Goal: Transaction & Acquisition: Purchase product/service

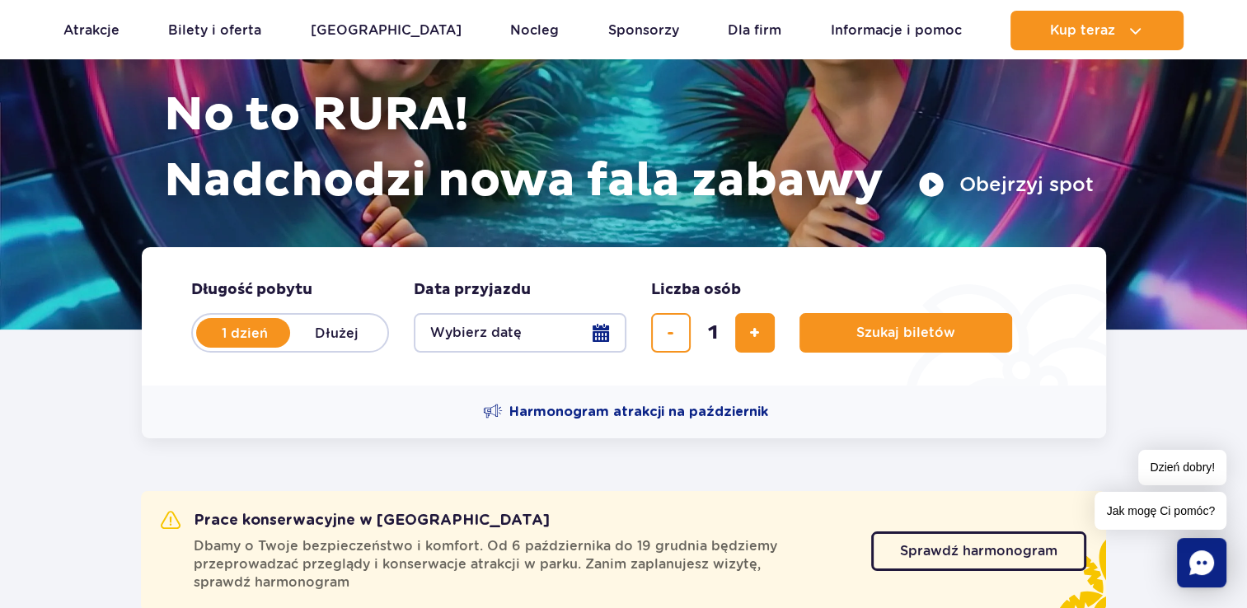
scroll to position [191, 0]
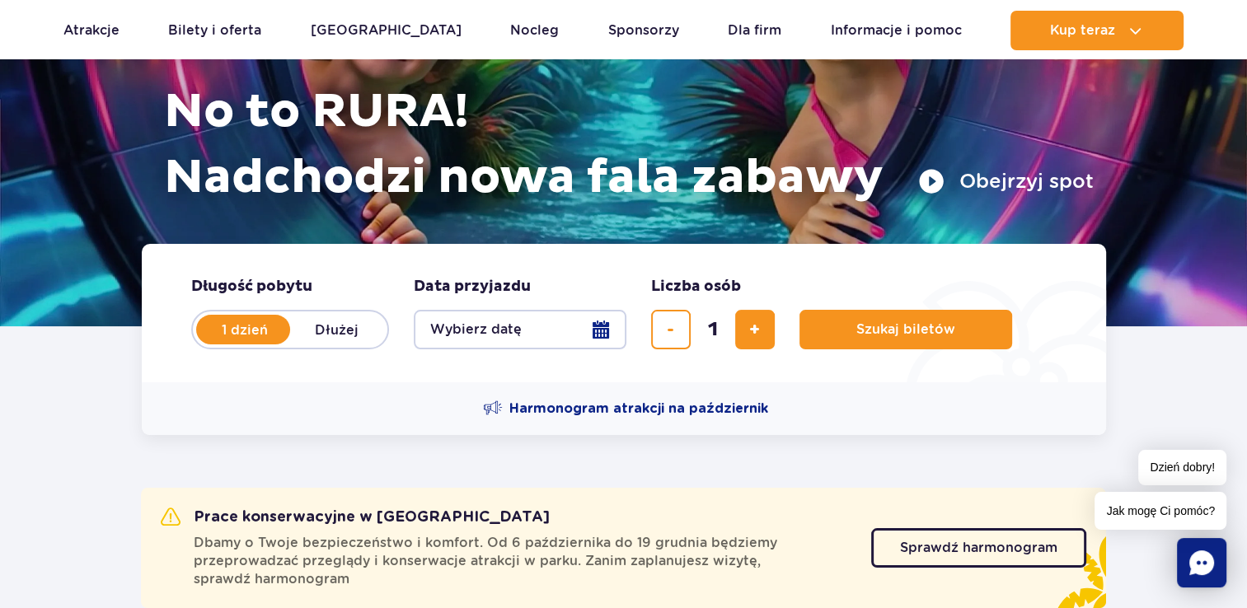
click at [601, 333] on button "Wybierz datę" at bounding box center [520, 330] width 213 height 40
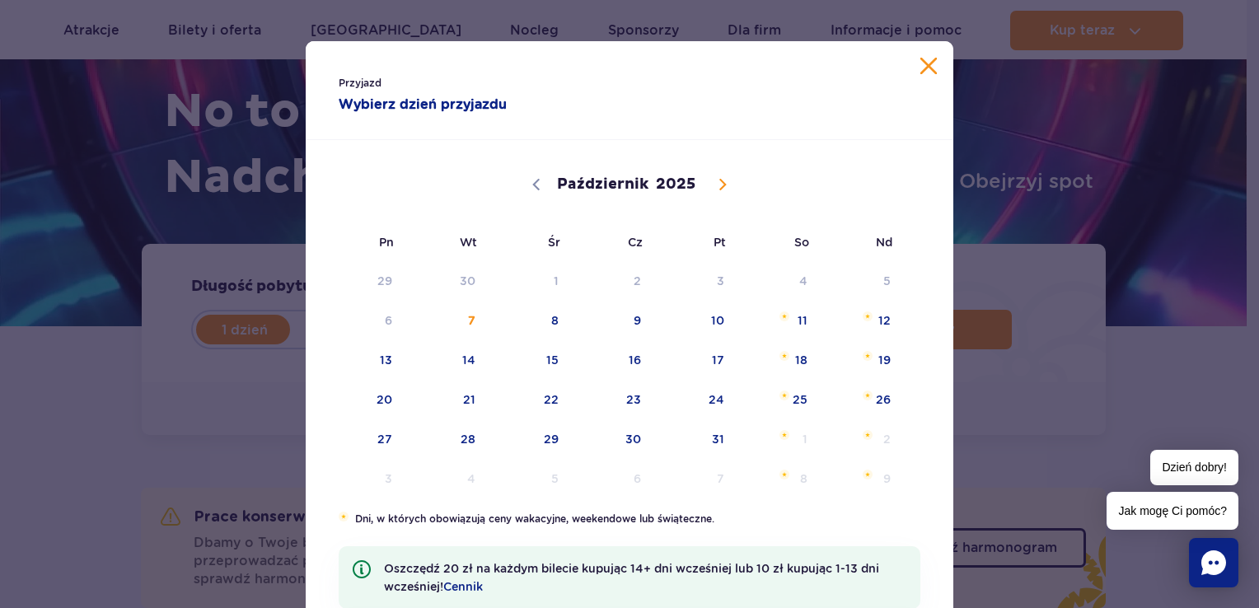
click at [717, 189] on icon at bounding box center [723, 185] width 12 height 12
select select "11"
click at [712, 395] on span "26" at bounding box center [695, 400] width 83 height 38
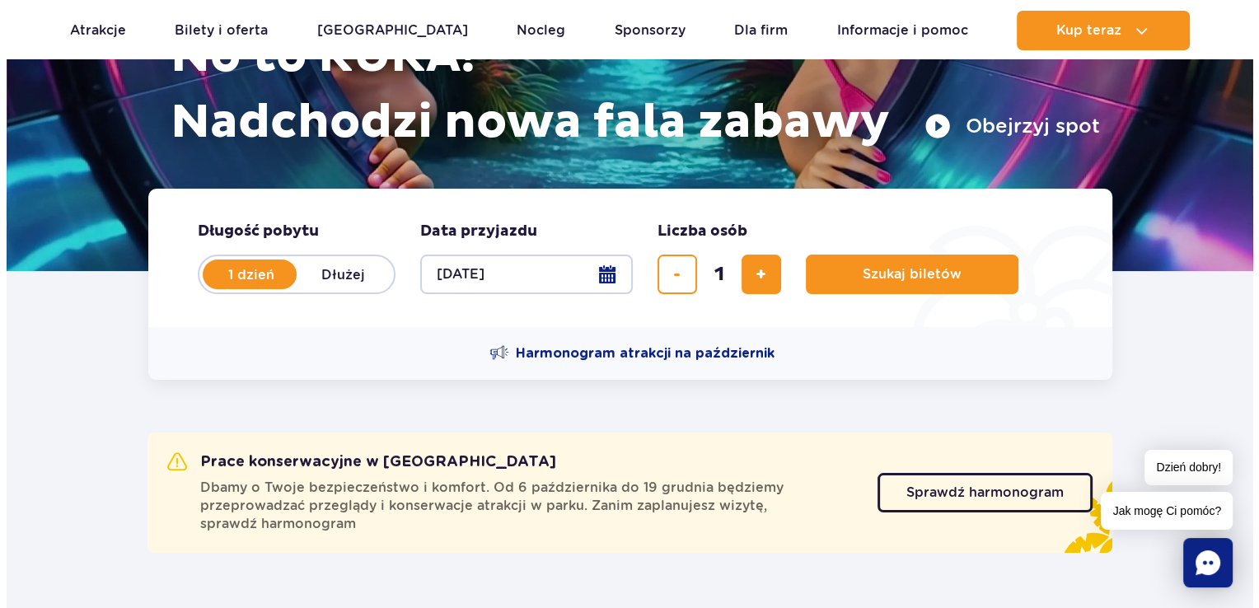
scroll to position [244, 0]
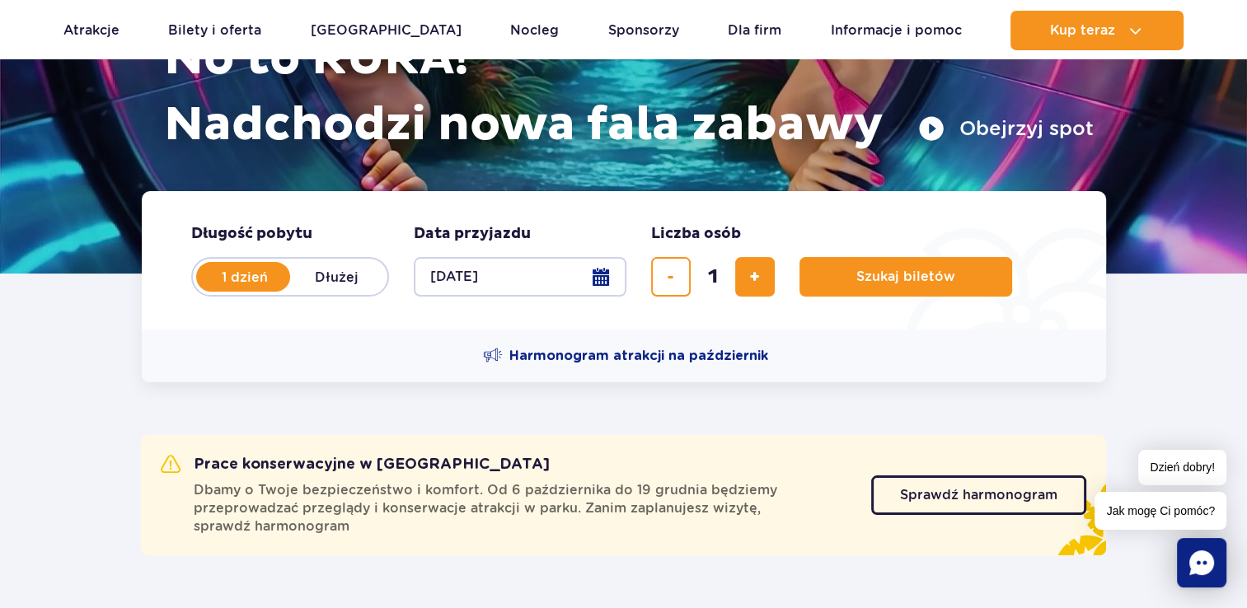
click at [593, 274] on button "[DATE]" at bounding box center [520, 277] width 213 height 40
select select "11"
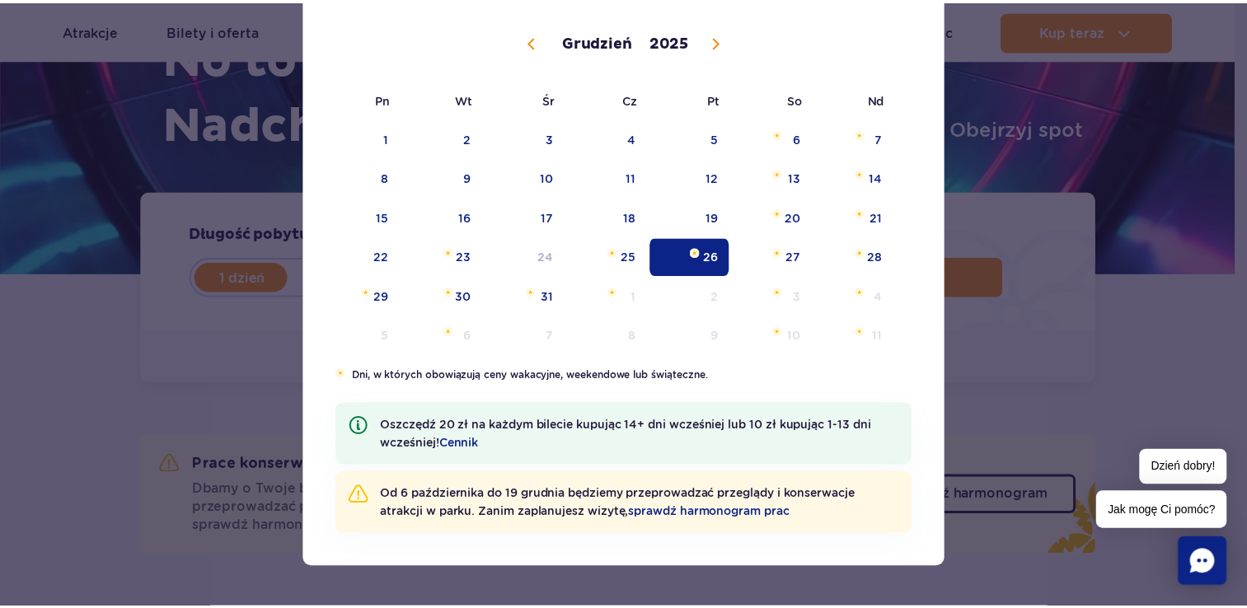
scroll to position [0, 0]
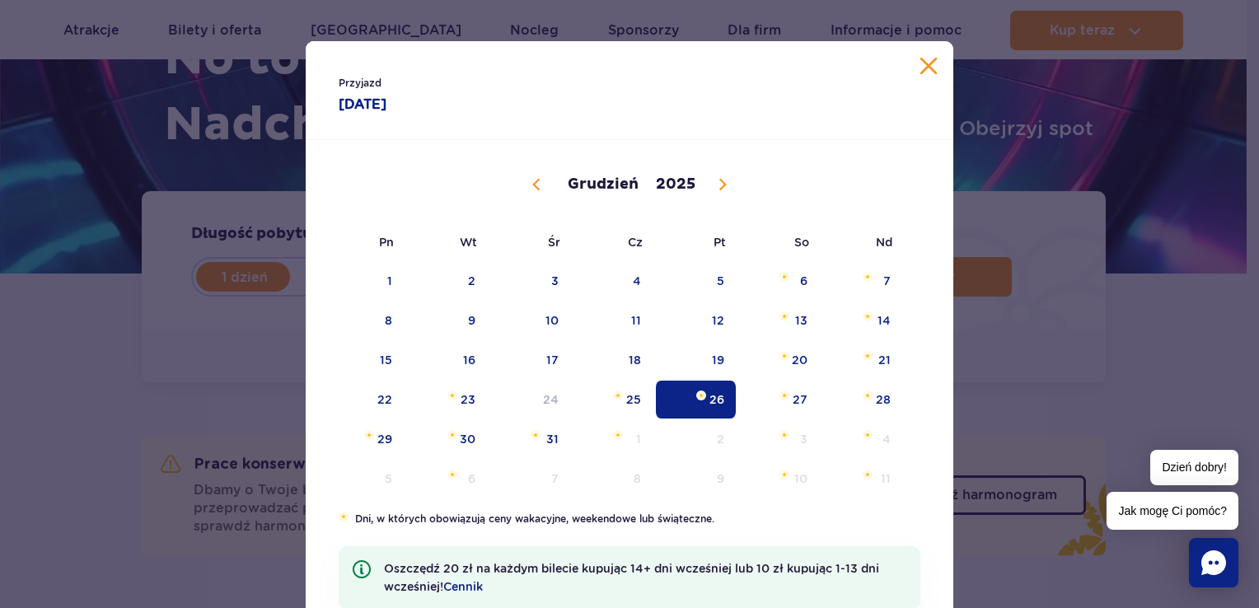
click at [701, 407] on span "26" at bounding box center [695, 400] width 83 height 38
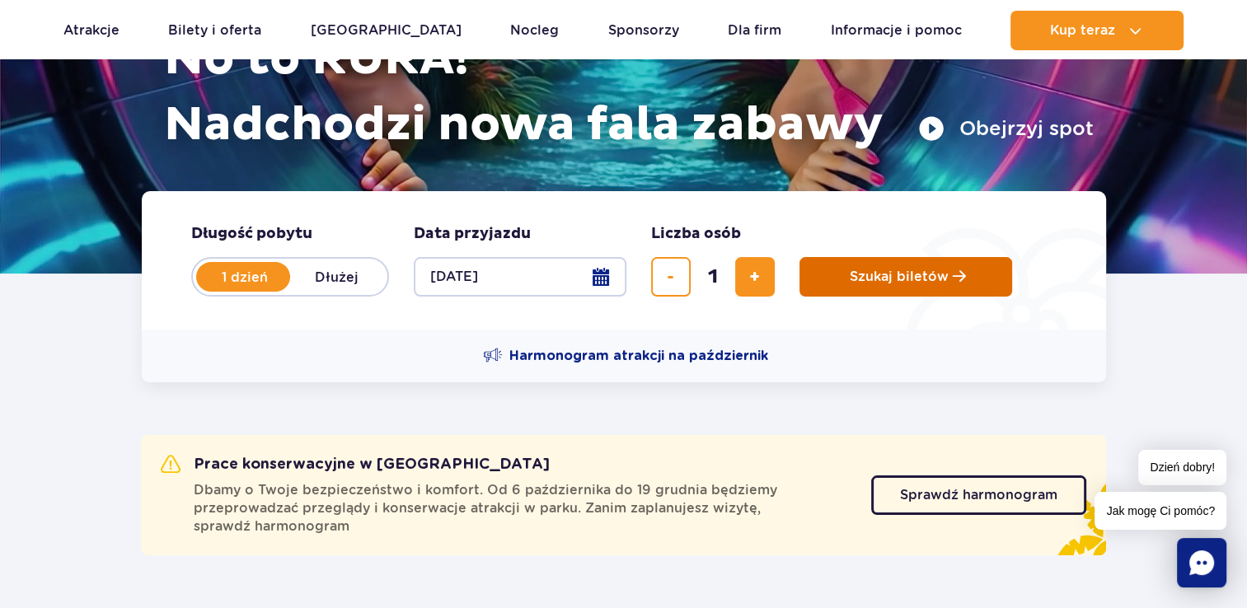
click at [888, 288] on button "Szukaj biletów" at bounding box center [905, 277] width 213 height 40
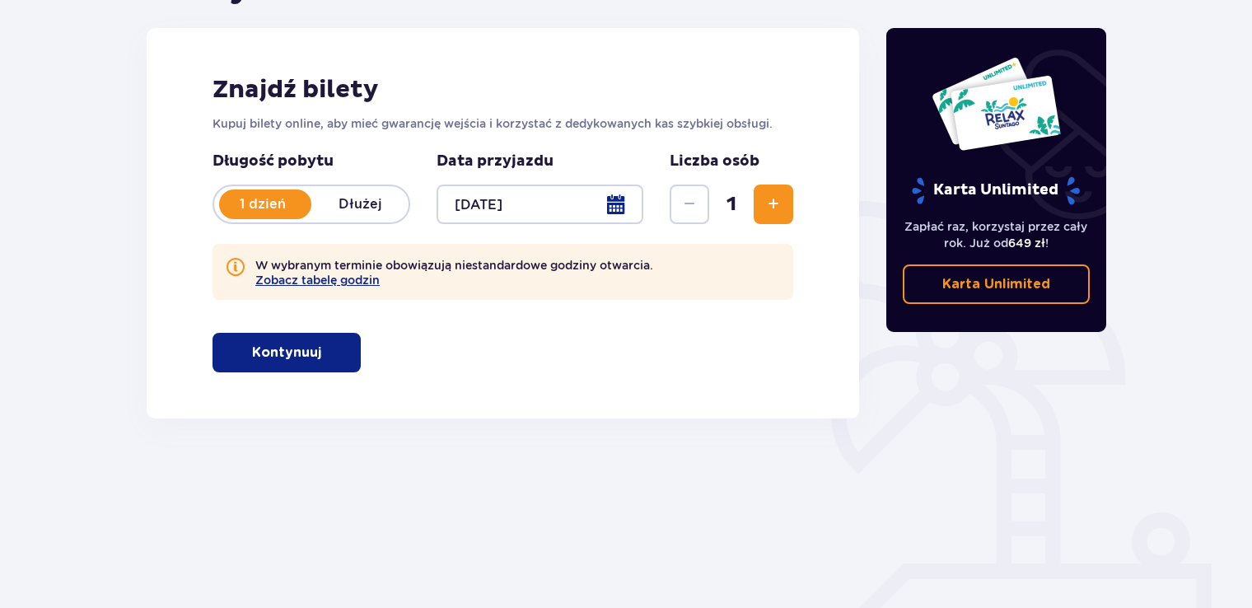
scroll to position [214, 0]
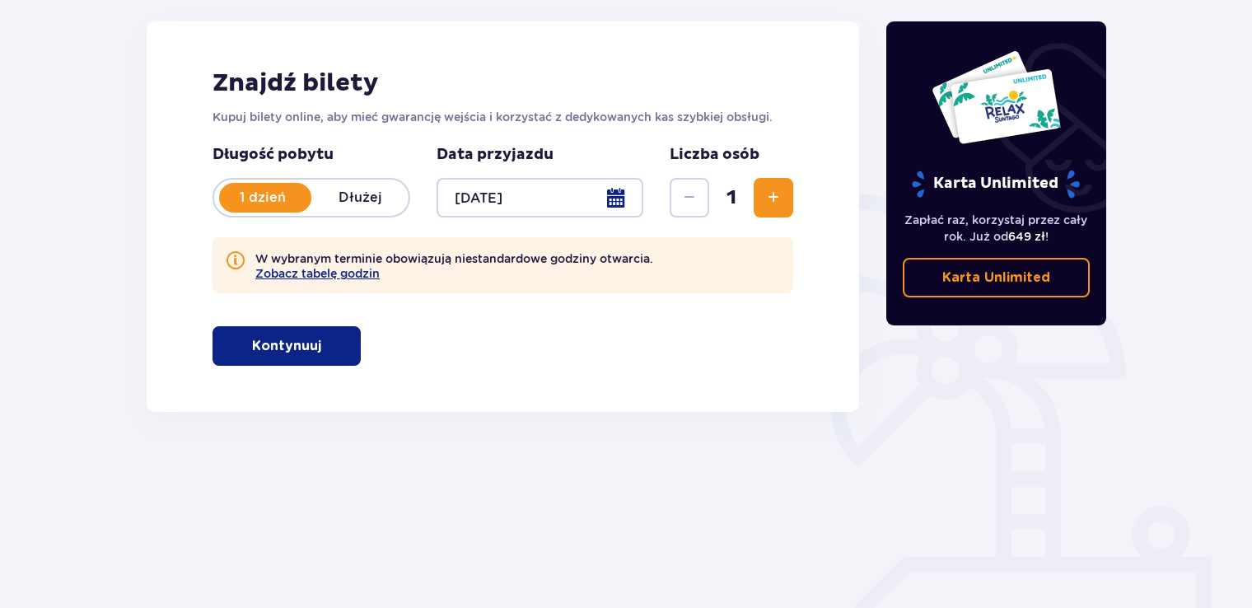
click at [294, 360] on button "Kontynuuj" at bounding box center [287, 346] width 148 height 40
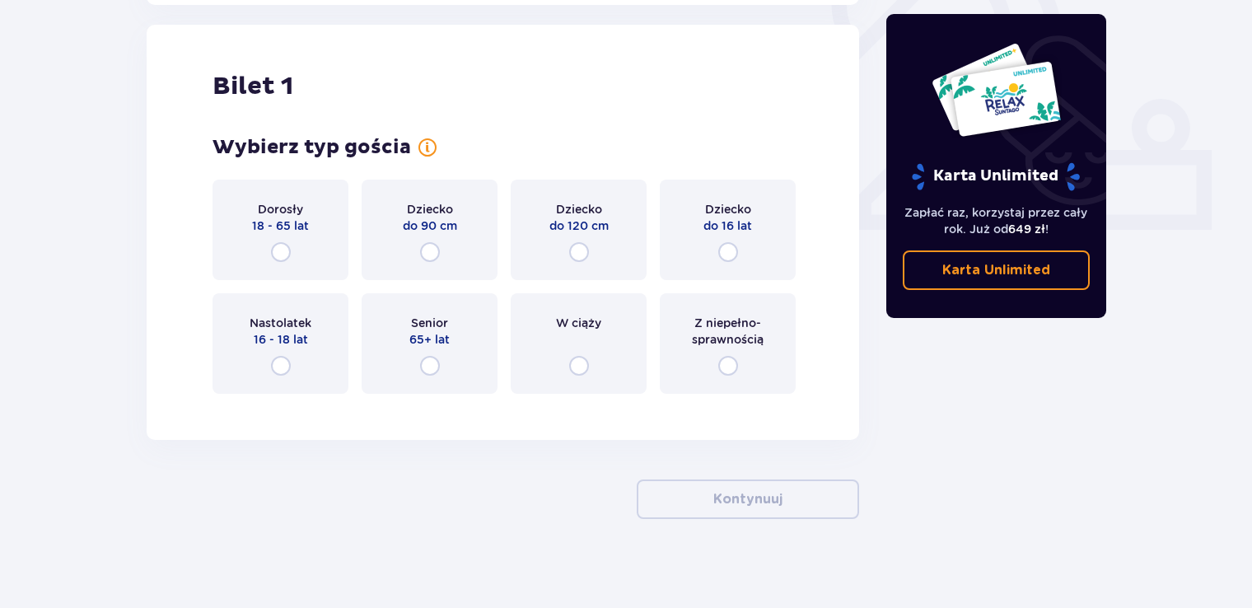
scroll to position [626, 0]
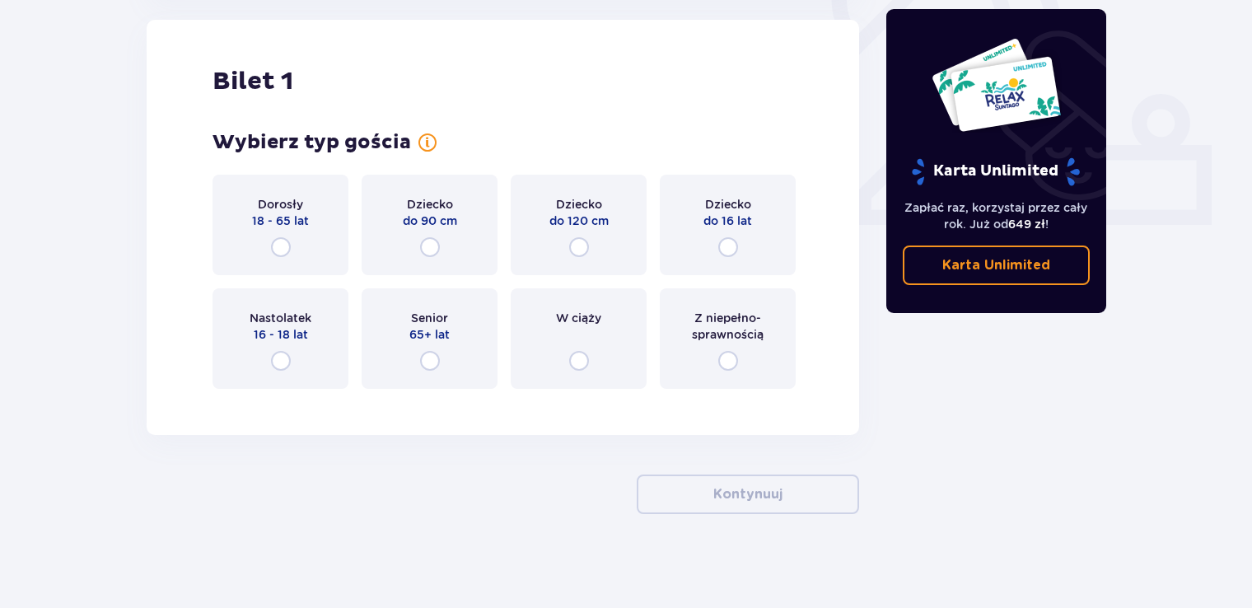
click at [280, 236] on div "Dorosły 18 - 65 lat" at bounding box center [281, 225] width 136 height 101
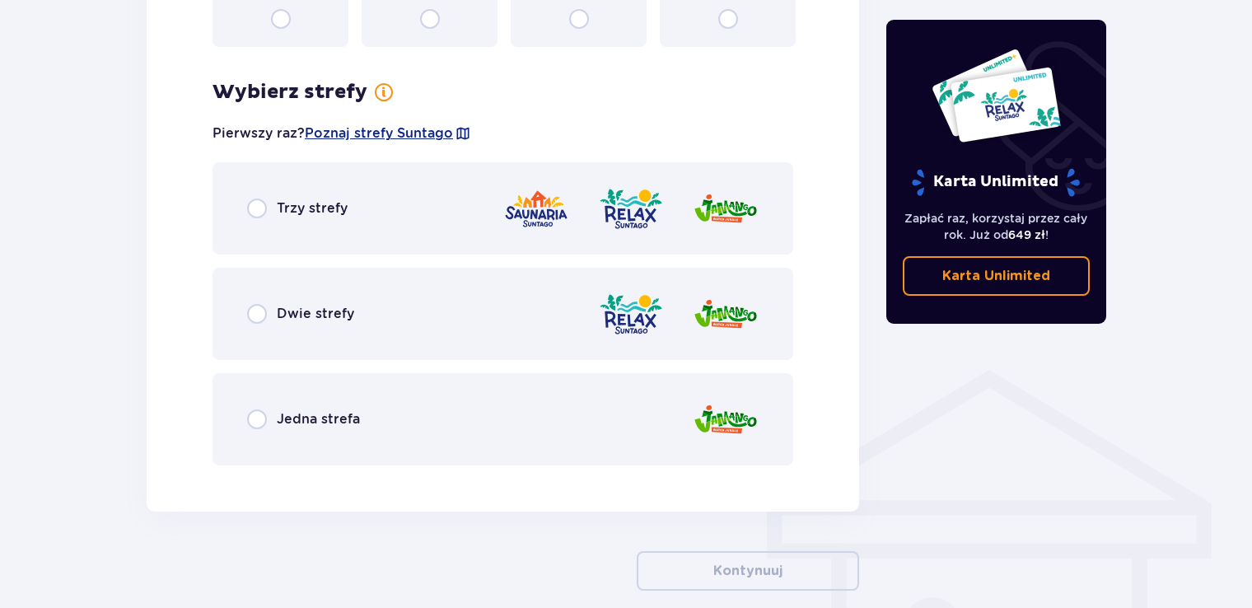
scroll to position [1028, 0]
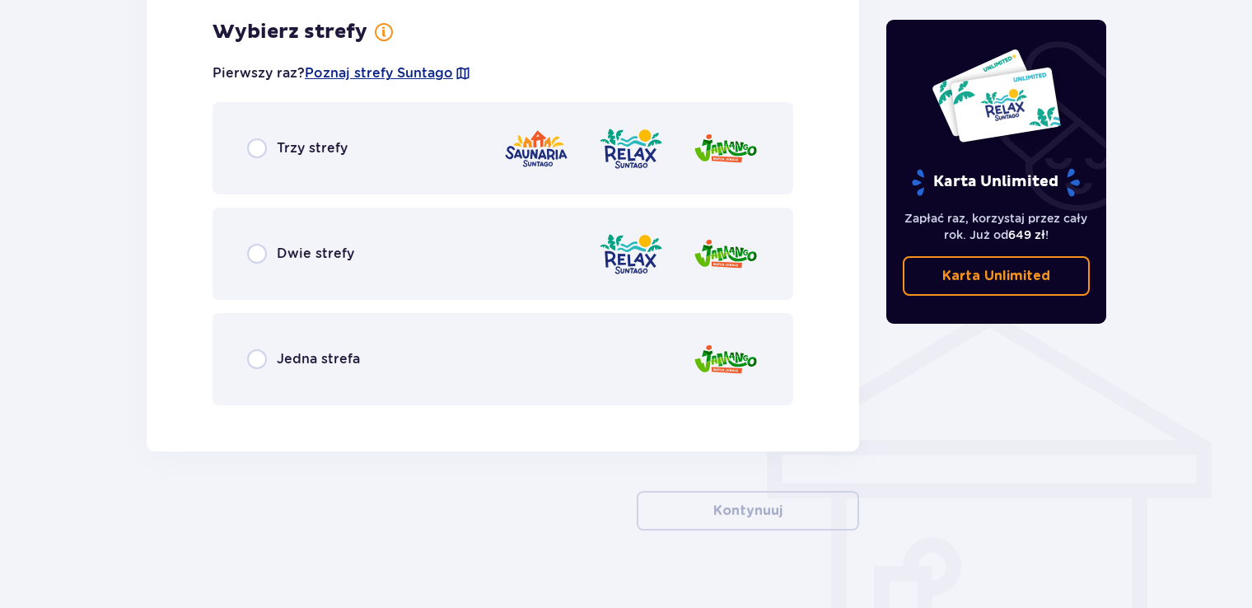
click at [257, 144] on input "radio" at bounding box center [257, 148] width 20 height 20
radio input "true"
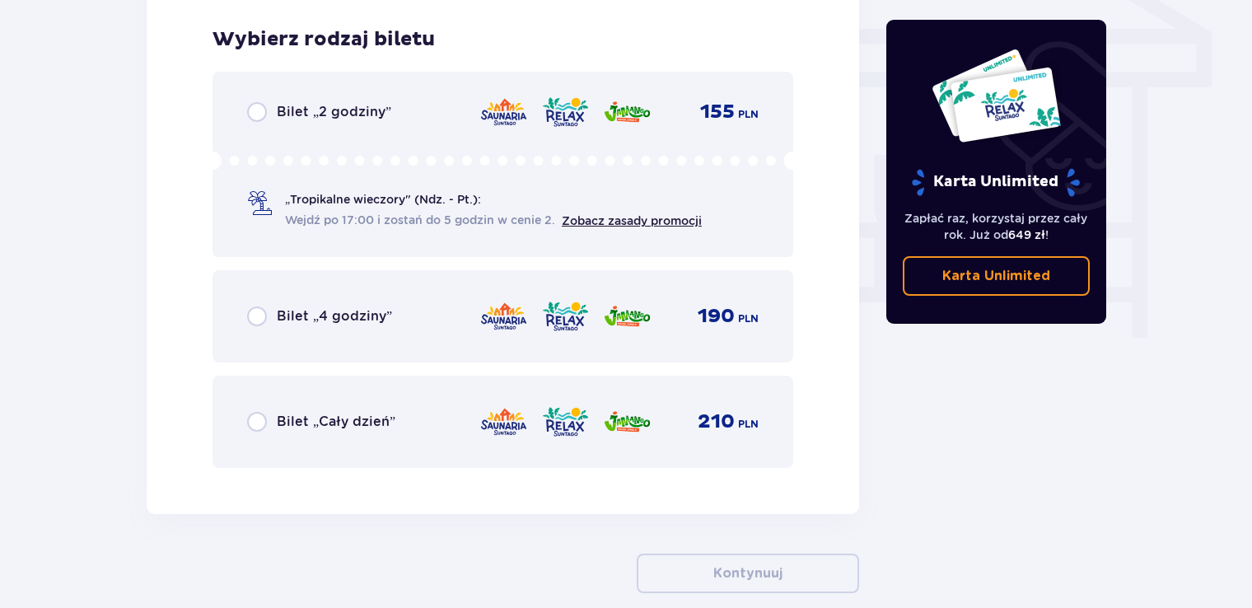
scroll to position [1447, 0]
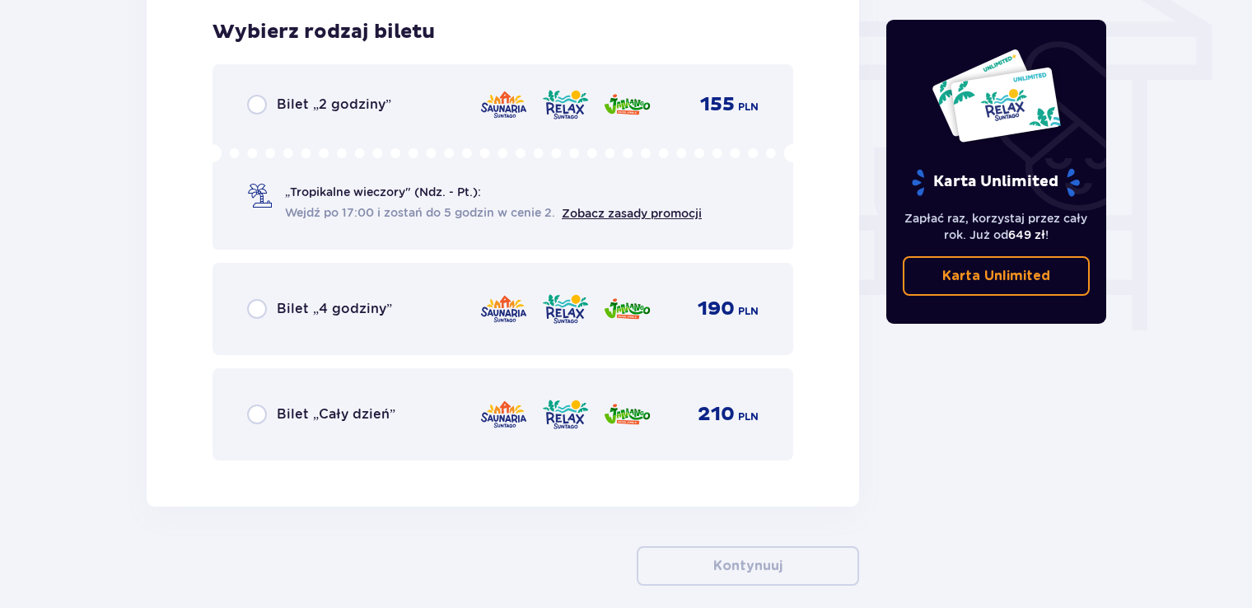
click at [249, 417] on input "radio" at bounding box center [257, 415] width 20 height 20
radio input "true"
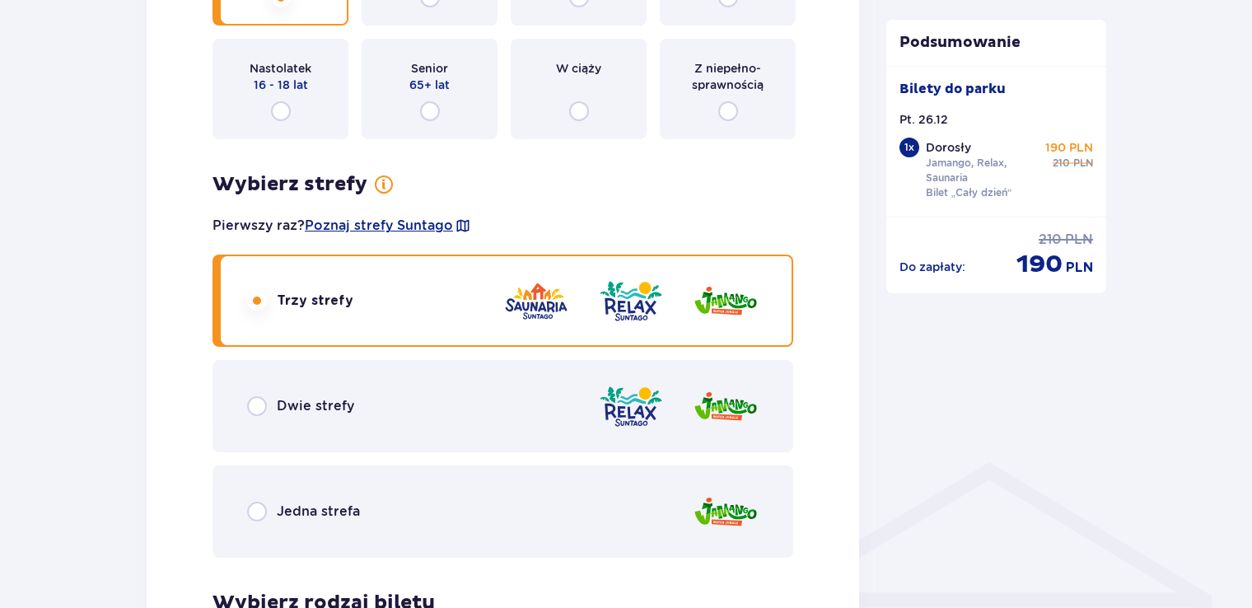
scroll to position [877, 0]
click at [264, 406] on input "radio" at bounding box center [257, 405] width 20 height 20
radio input "true"
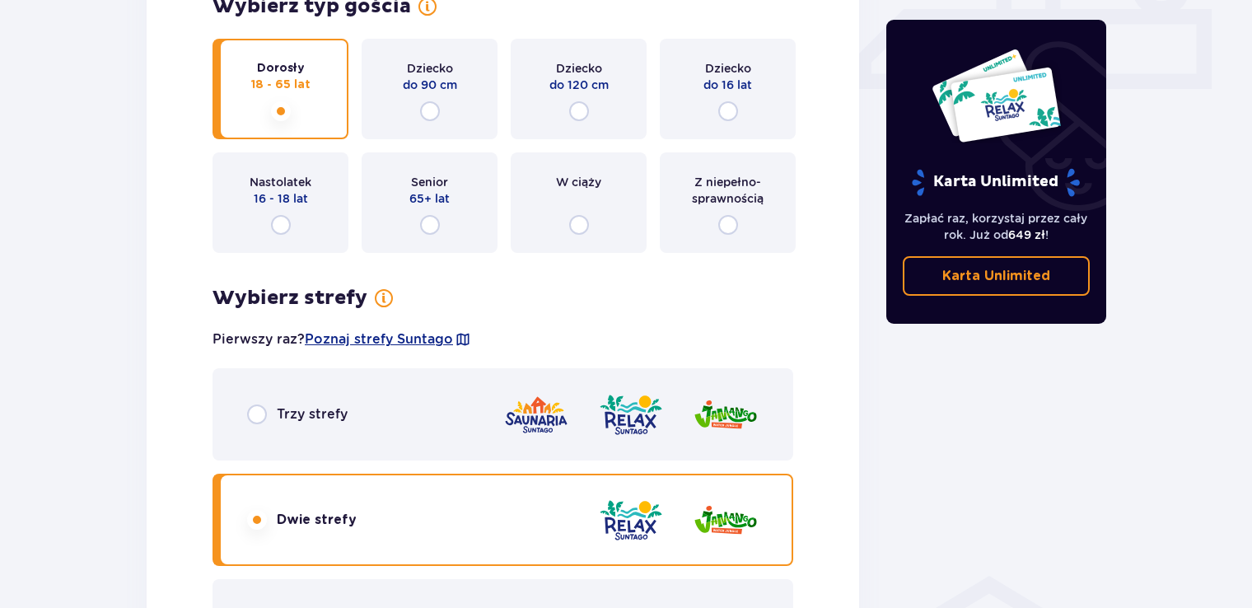
scroll to position [0, 0]
